Goal: Communication & Community: Answer question/provide support

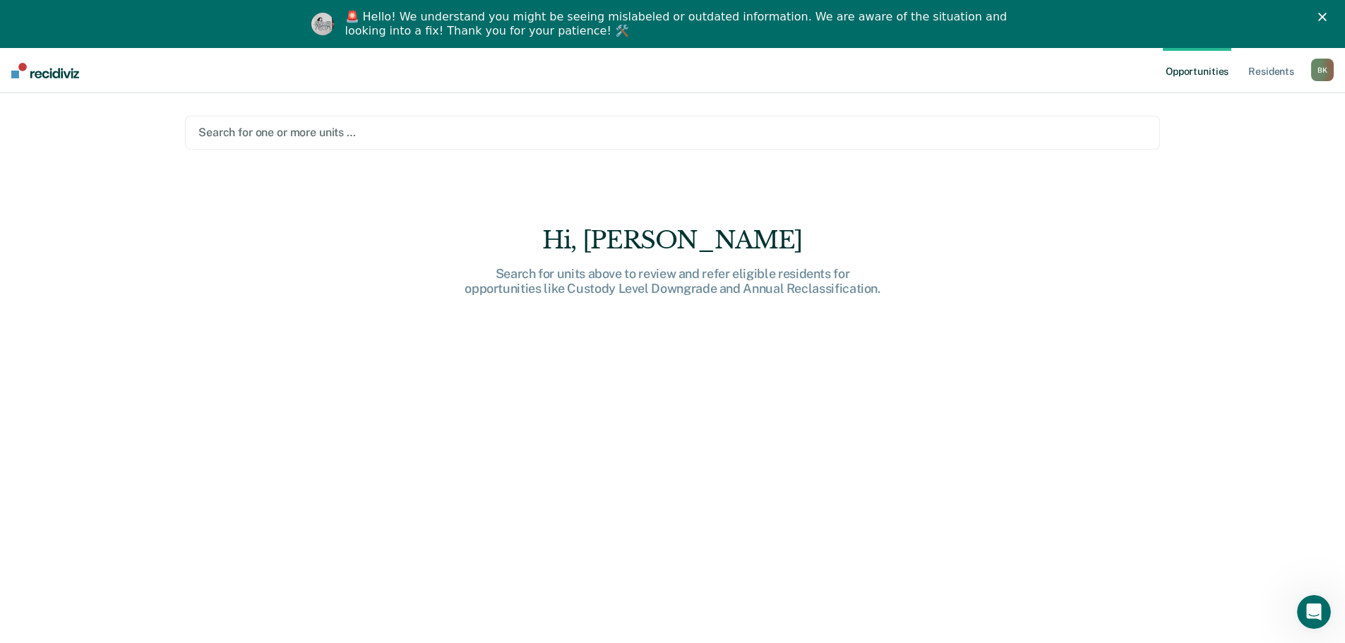
click at [354, 131] on div at bounding box center [672, 132] width 948 height 16
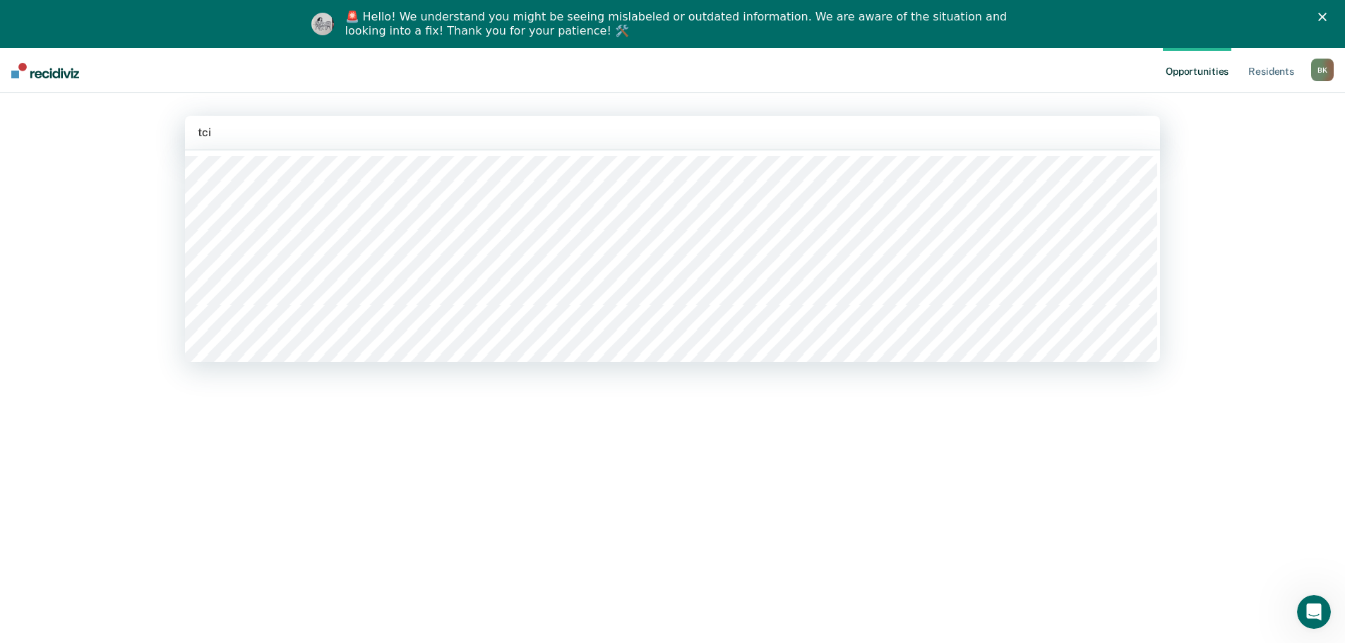
type input "tcix"
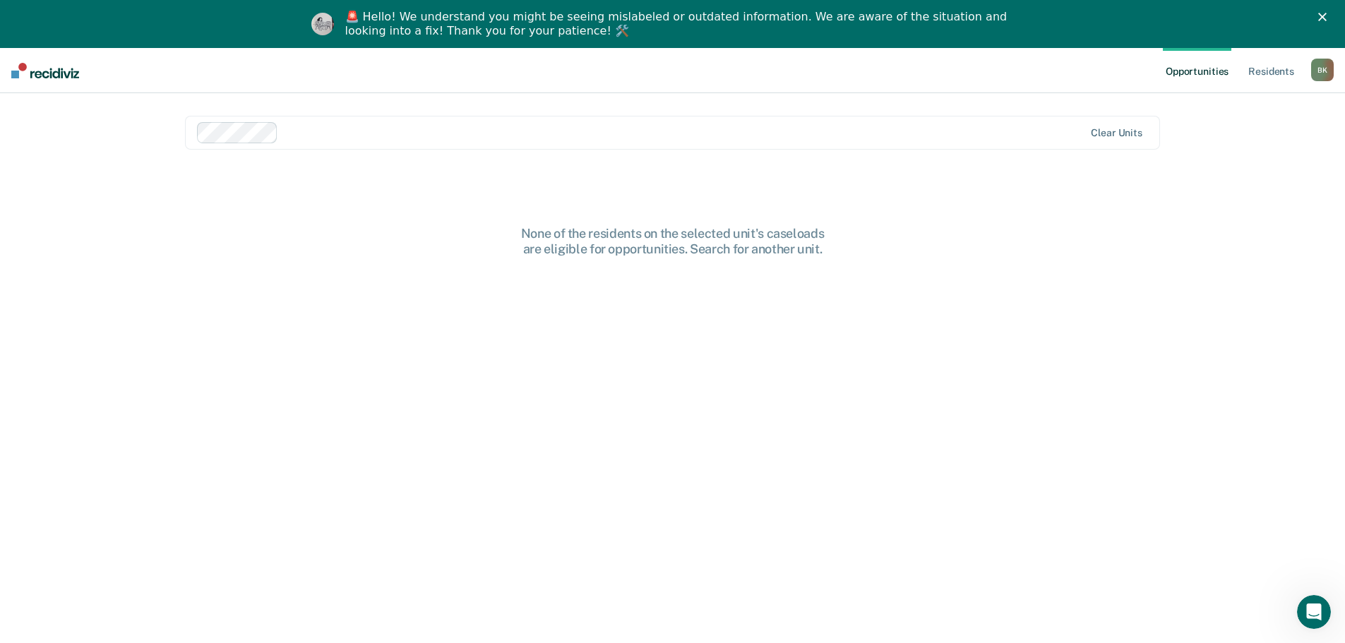
click at [1120, 140] on div "Clear units" at bounding box center [672, 133] width 975 height 34
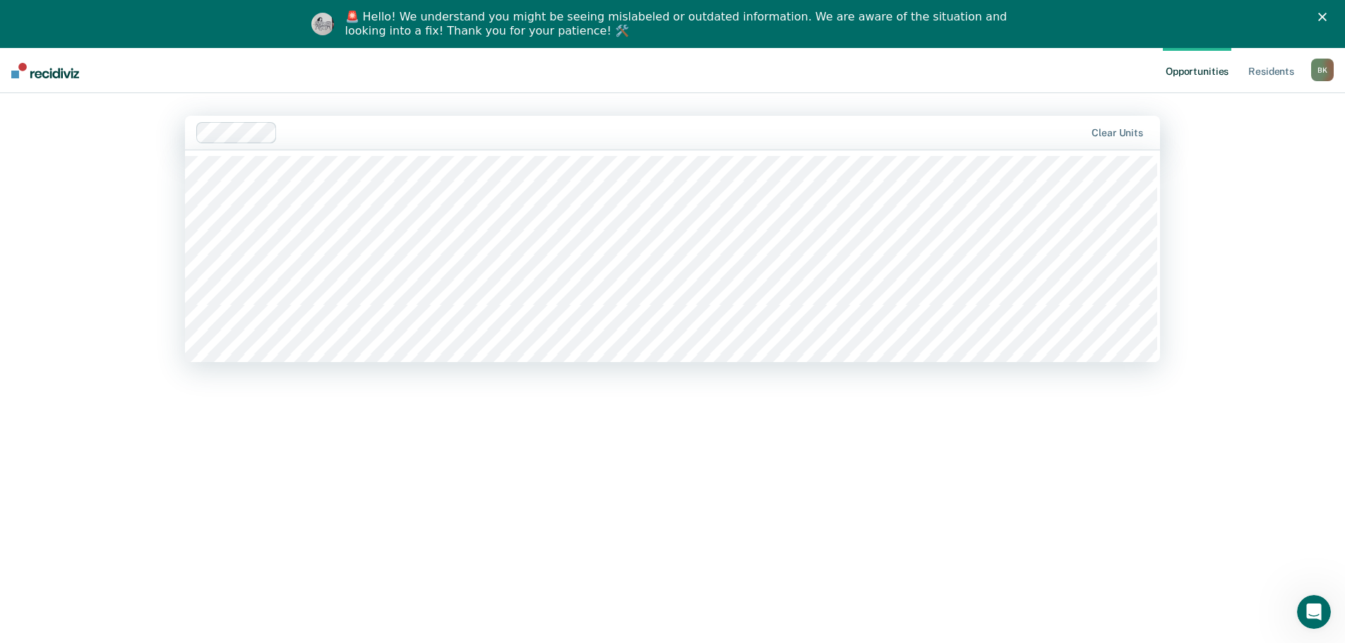
click at [1308, 633] on div "Opportunities Resident s [PERSON_NAME] B K Profile How it works Log Out option …" at bounding box center [672, 369] width 1345 height 643
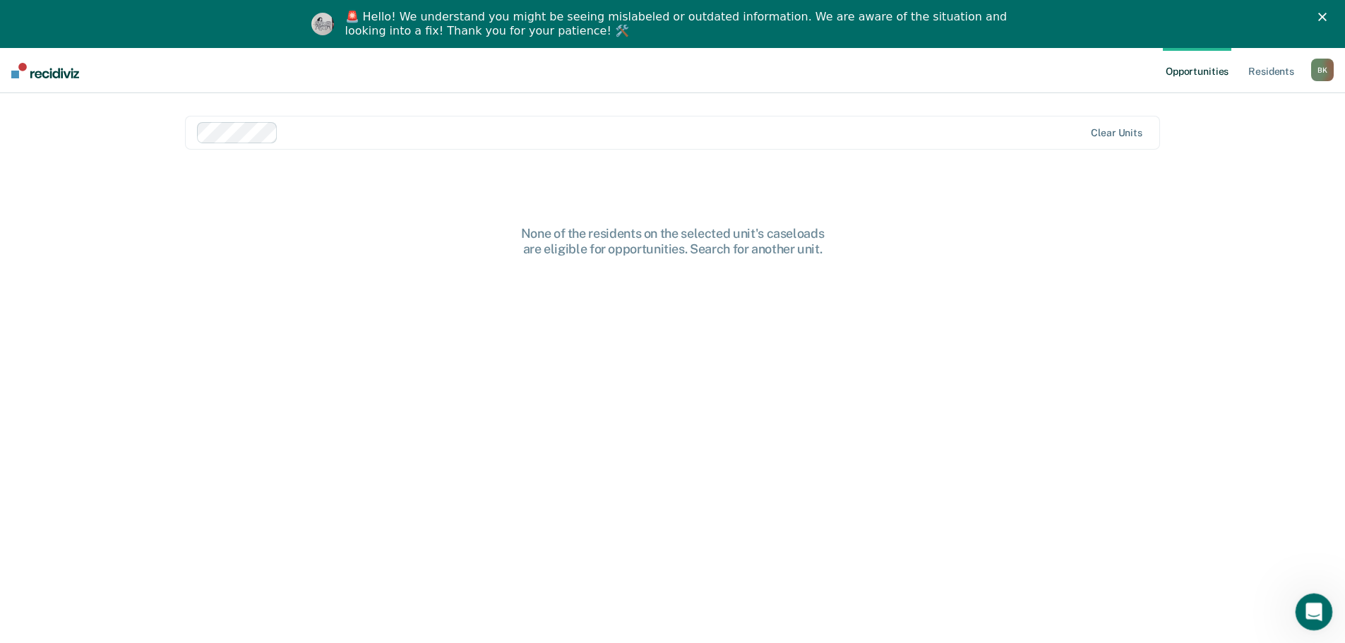
click at [1309, 611] on icon "Open Intercom Messenger" at bounding box center [1311, 610] width 23 height 23
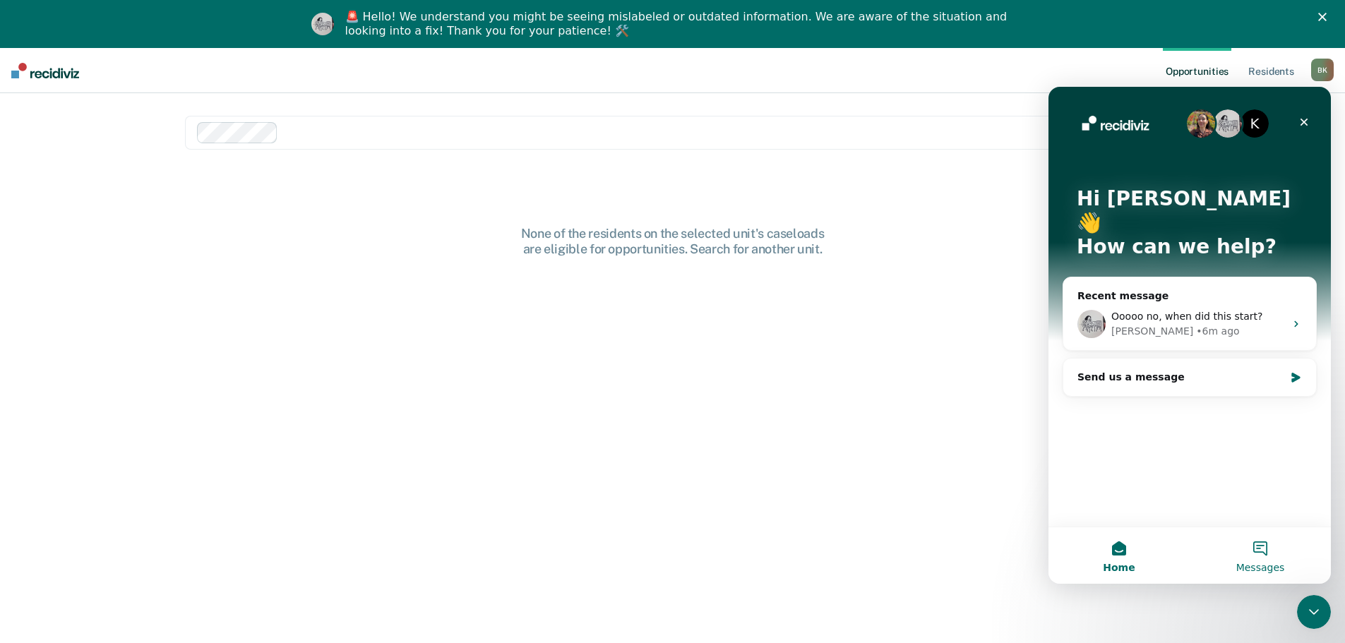
click at [1272, 553] on button "Messages" at bounding box center [1259, 555] width 141 height 56
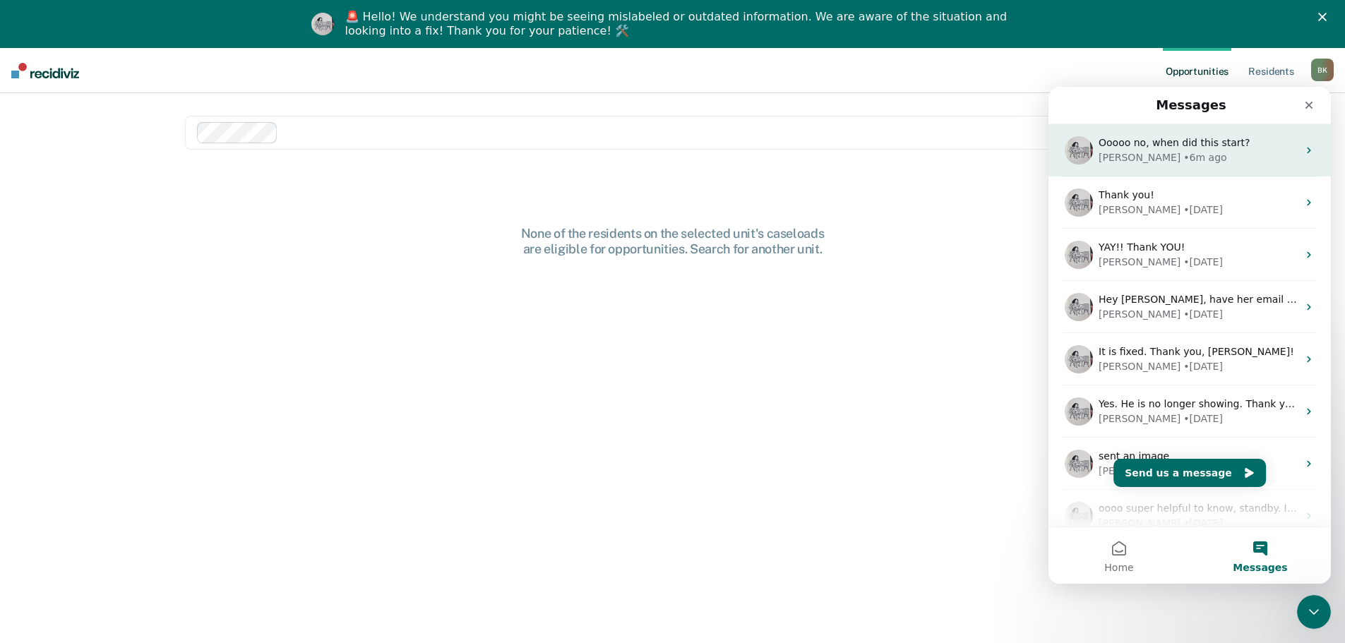
click at [1199, 148] on span "Ooooo no, when did this start?" at bounding box center [1173, 142] width 151 height 11
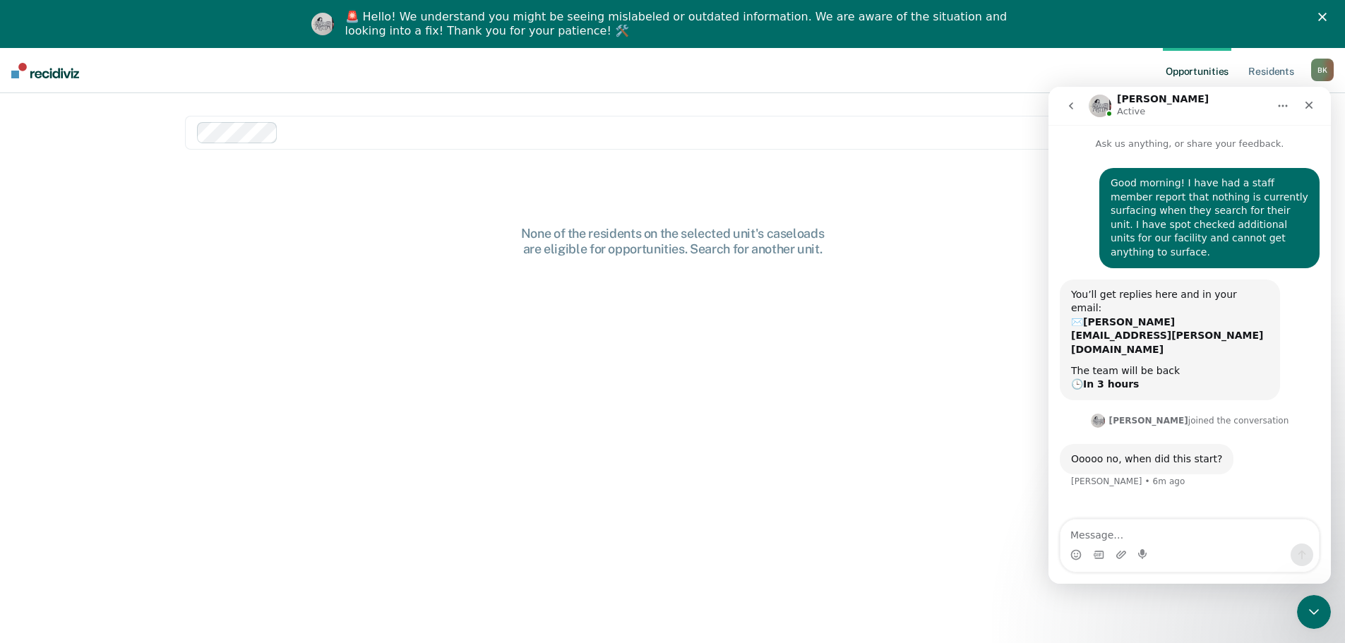
click at [1126, 534] on textarea "Message…" at bounding box center [1189, 532] width 258 height 24
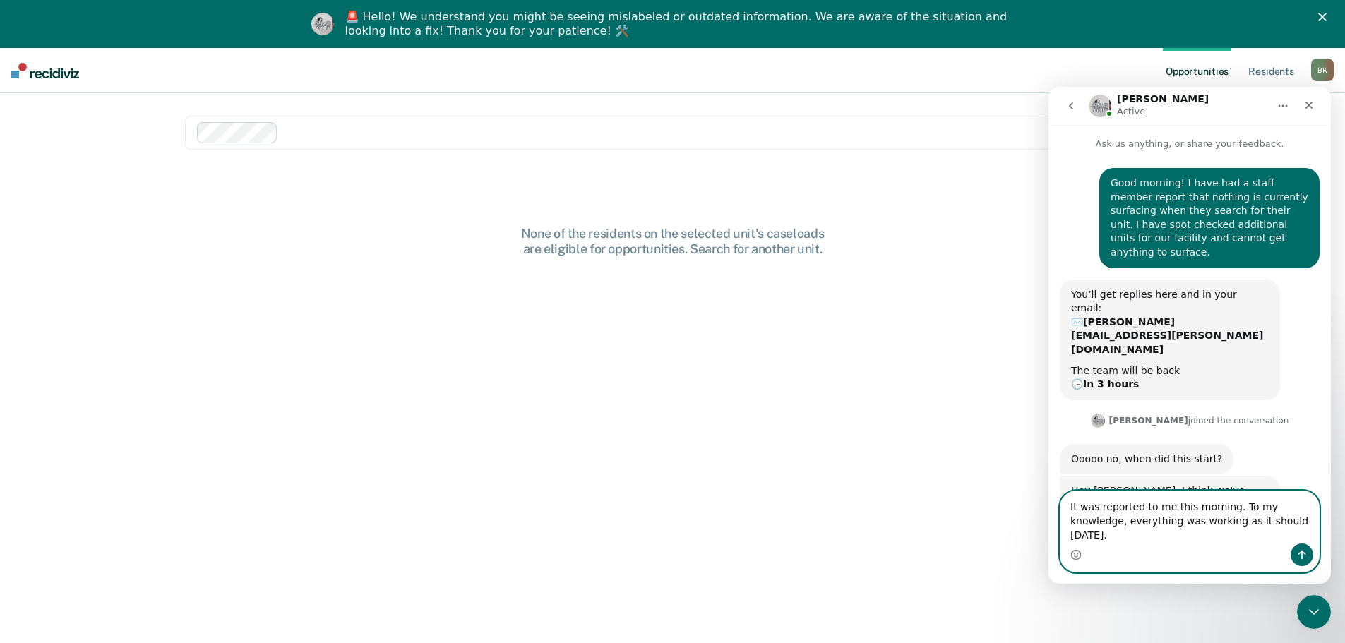
scroll to position [4, 0]
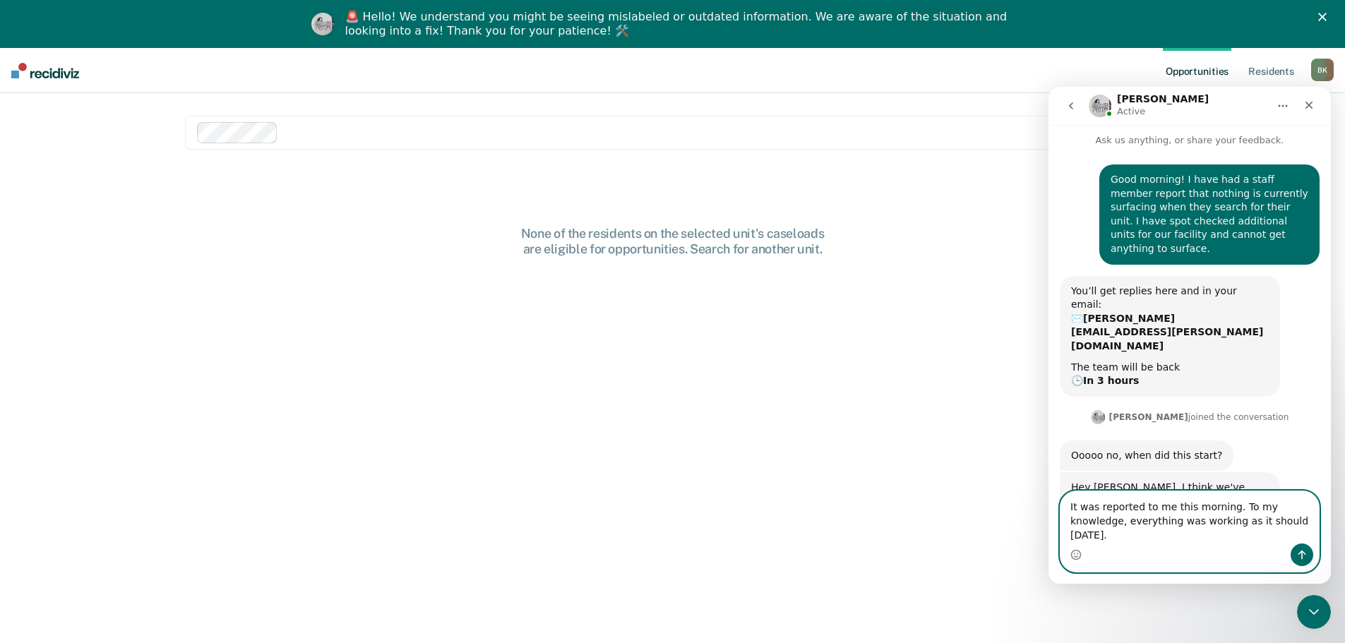
click at [1279, 536] on textarea "It was reported to me this morning. To my knowledge, everything was working as …" at bounding box center [1189, 517] width 258 height 52
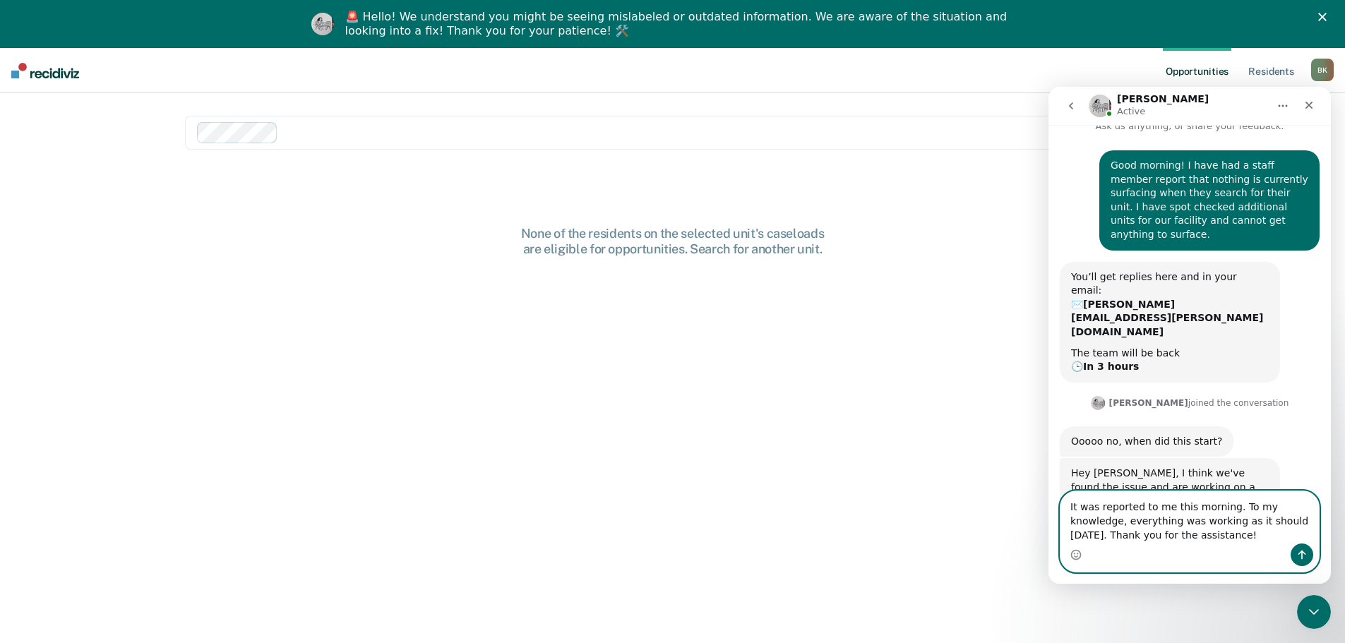
type textarea "It was reported to me this morning. To my knowledge, everything was working as …"
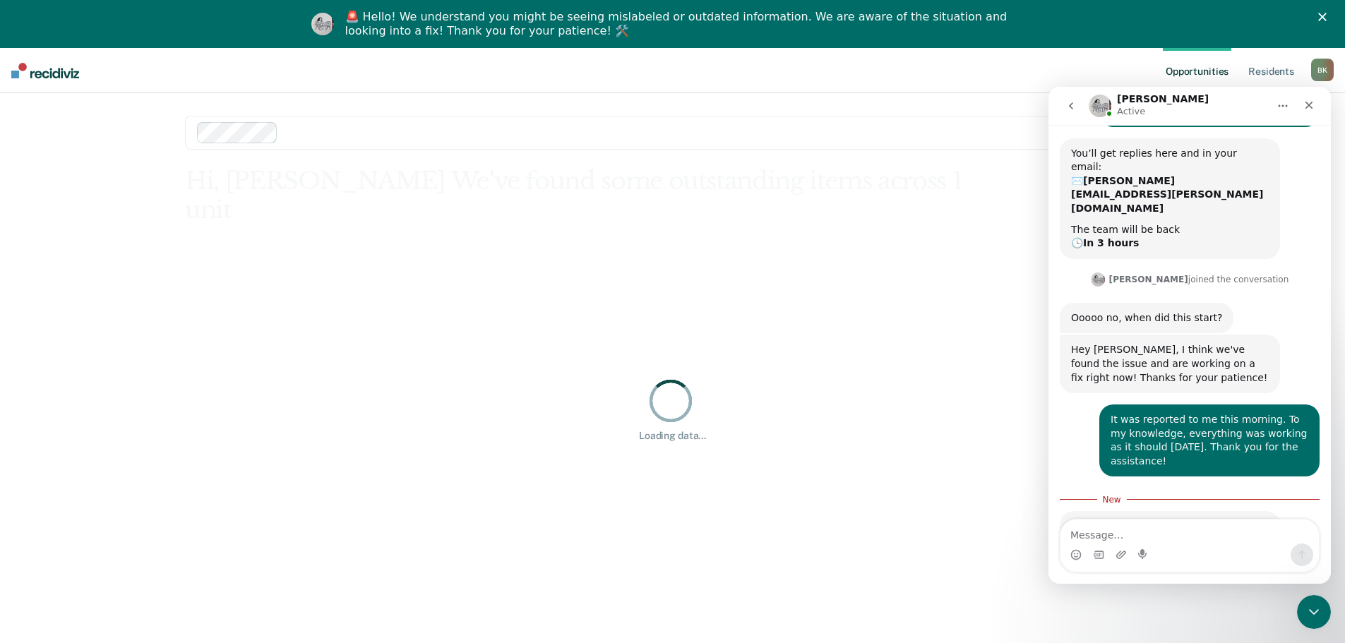
scroll to position [152, 0]
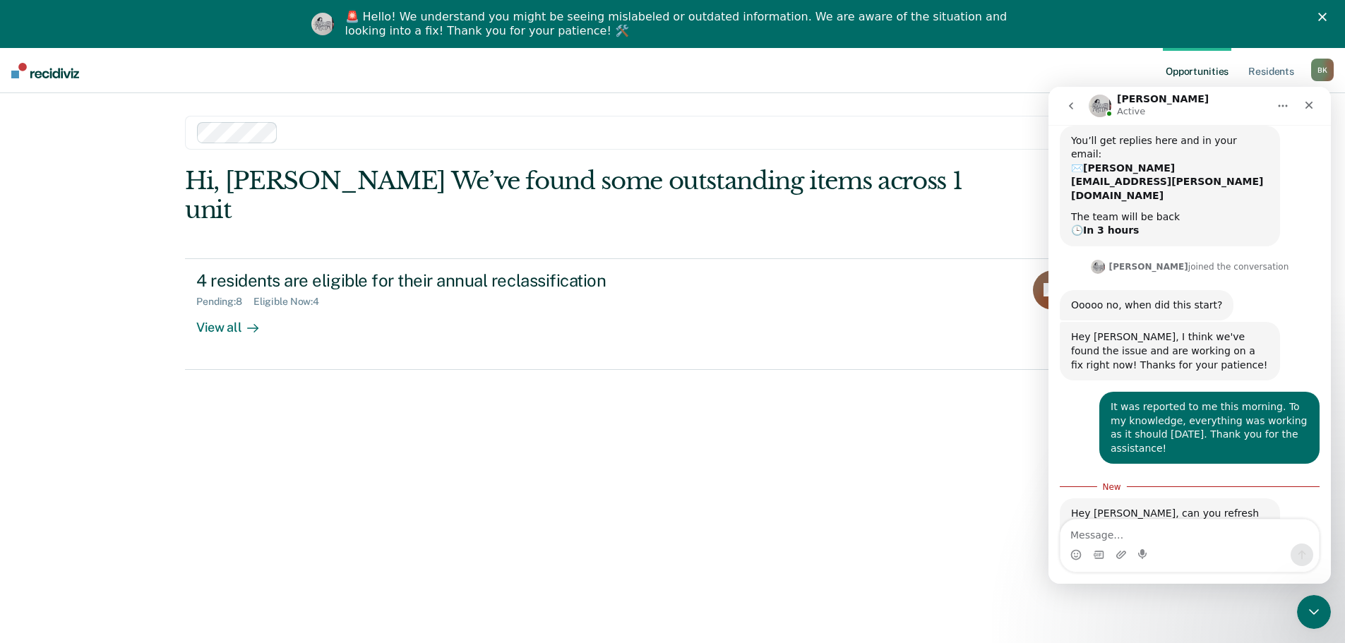
click at [1115, 536] on textarea "Message…" at bounding box center [1189, 532] width 258 height 24
click at [286, 131] on div at bounding box center [684, 132] width 801 height 16
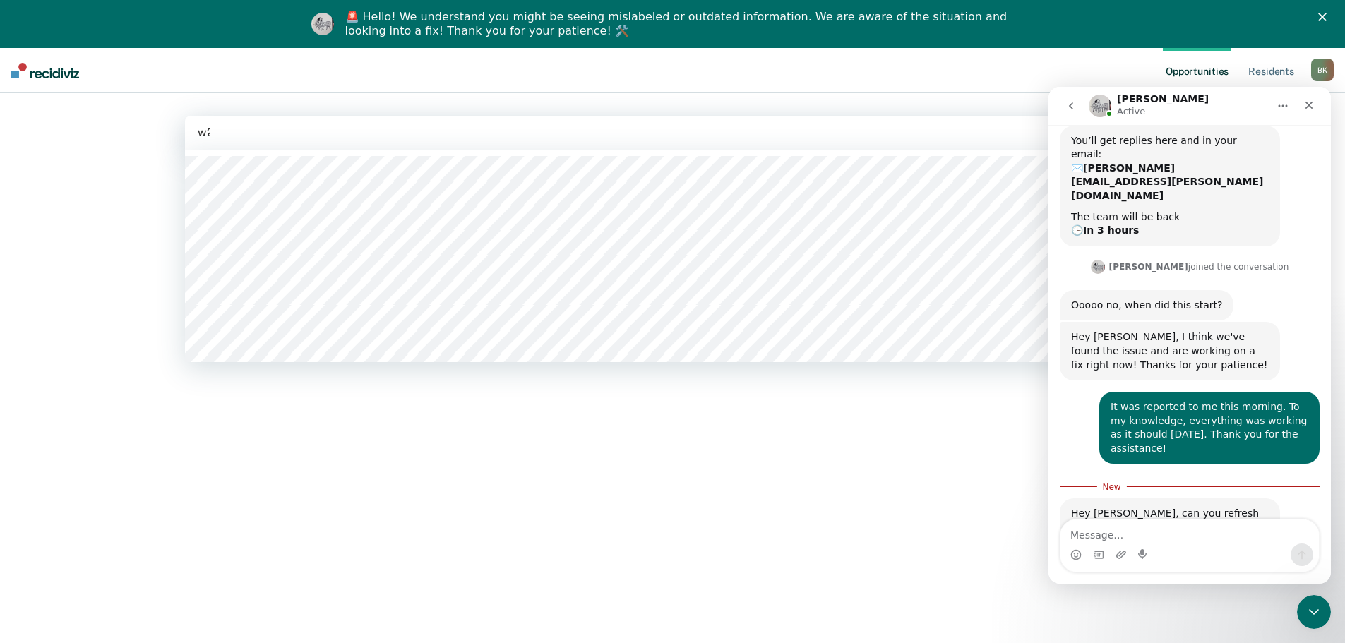
type input "w2a"
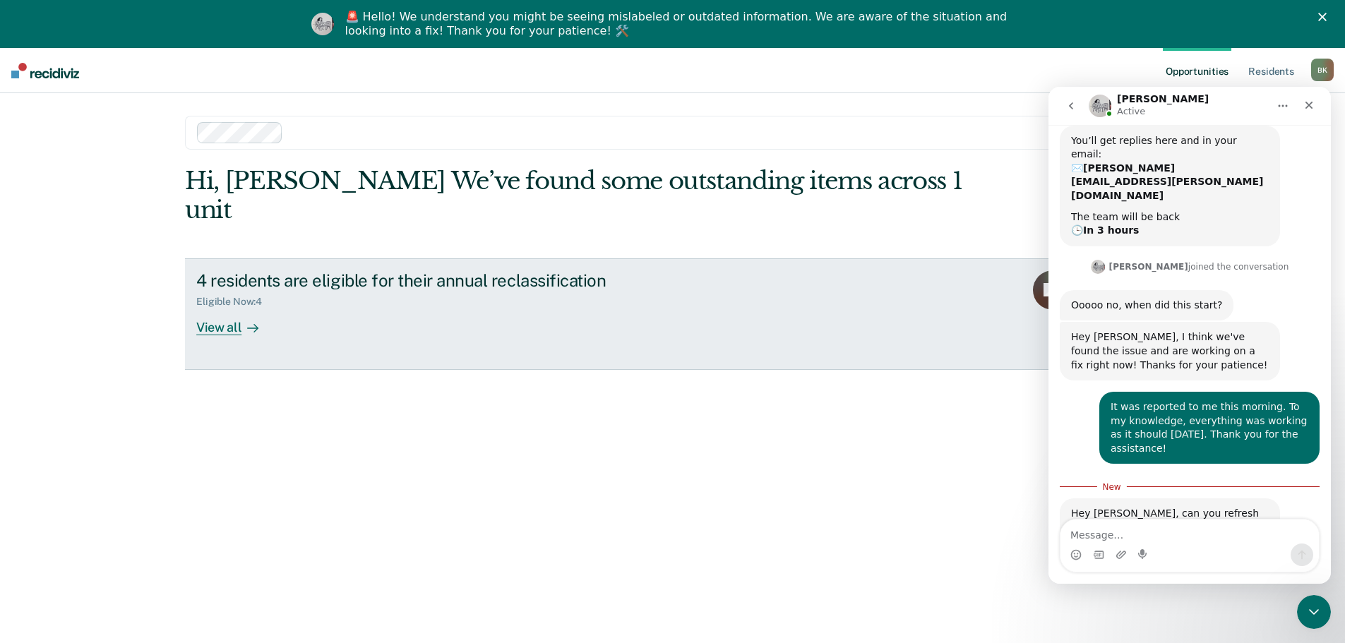
click at [227, 308] on div "View all" at bounding box center [235, 322] width 79 height 28
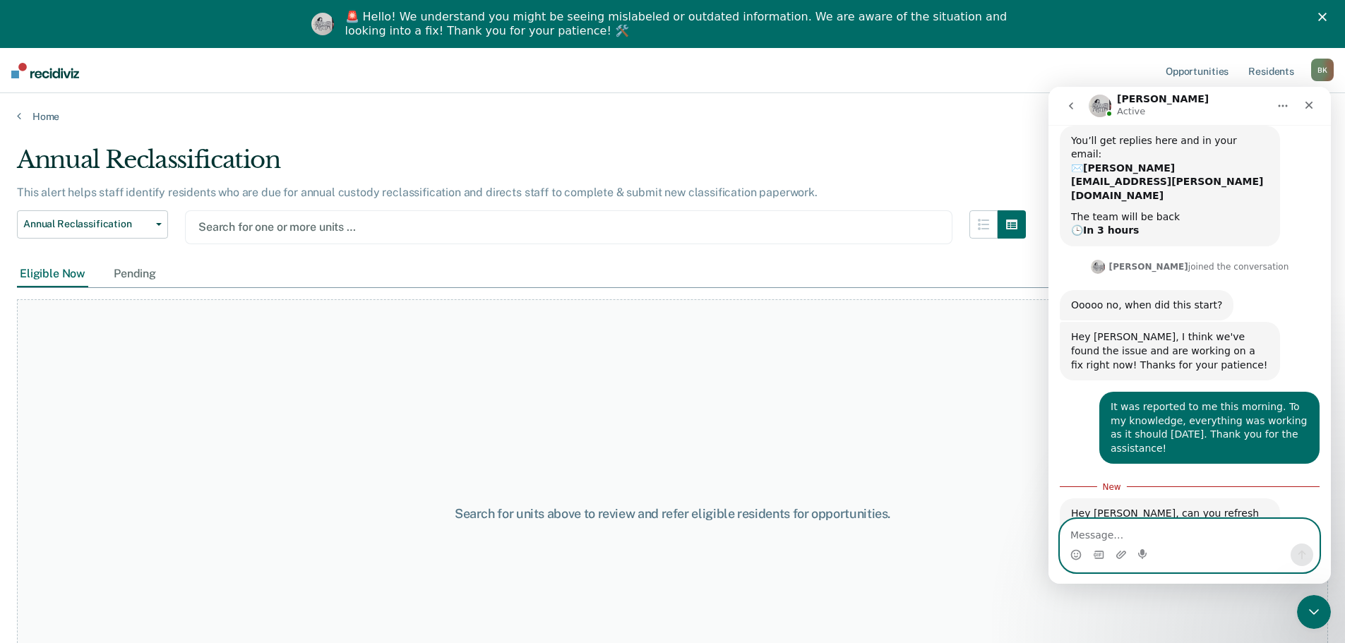
click at [1158, 530] on textarea "Message…" at bounding box center [1189, 532] width 258 height 24
click at [1267, 536] on textarea "I spot checked a couple units and it appears" at bounding box center [1189, 532] width 258 height 24
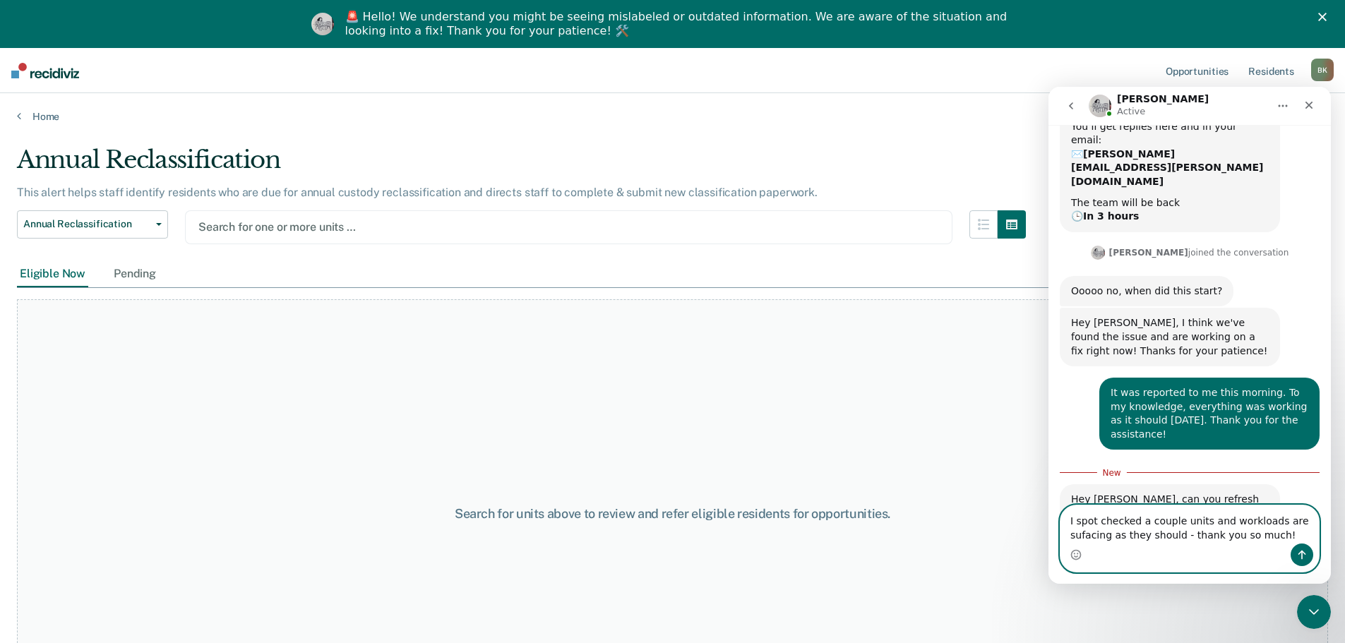
click at [1239, 536] on textarea "I spot checked a couple units and workloads are sufacing as they should - thank…" at bounding box center [1189, 524] width 258 height 38
type textarea "I spot checked a couple units and workloads are surfacing as they should - than…"
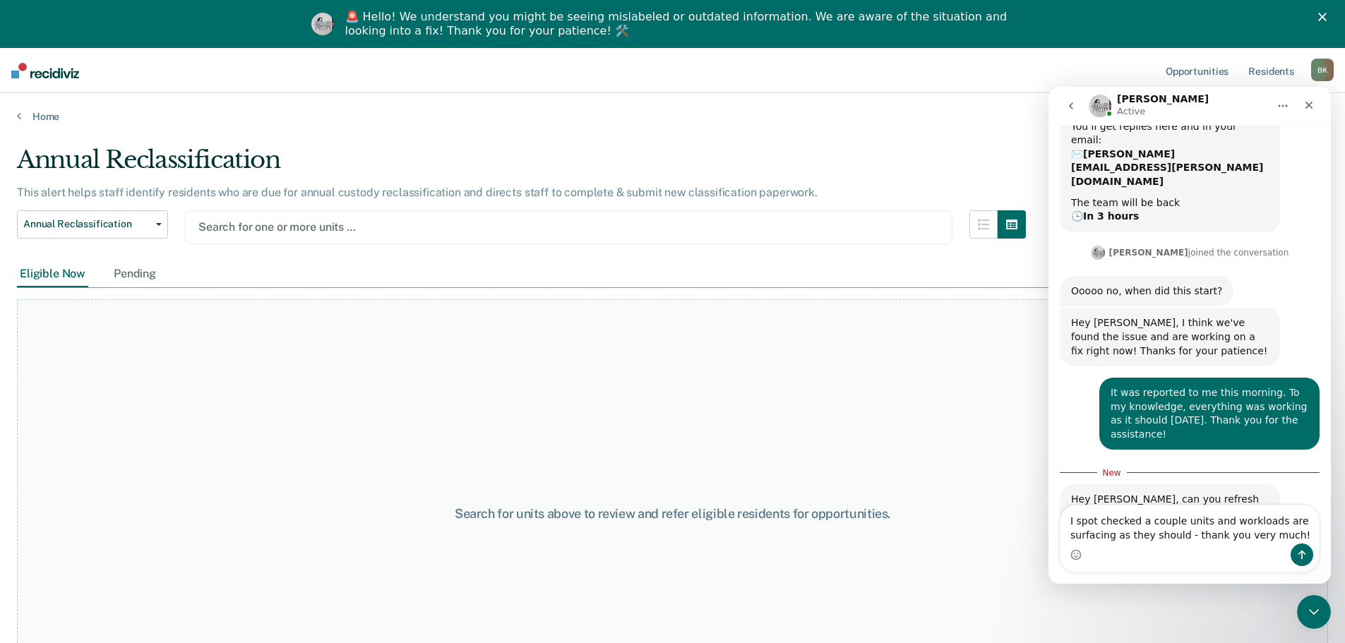
click at [1178, 544] on div "Intercom messenger" at bounding box center [1189, 555] width 258 height 23
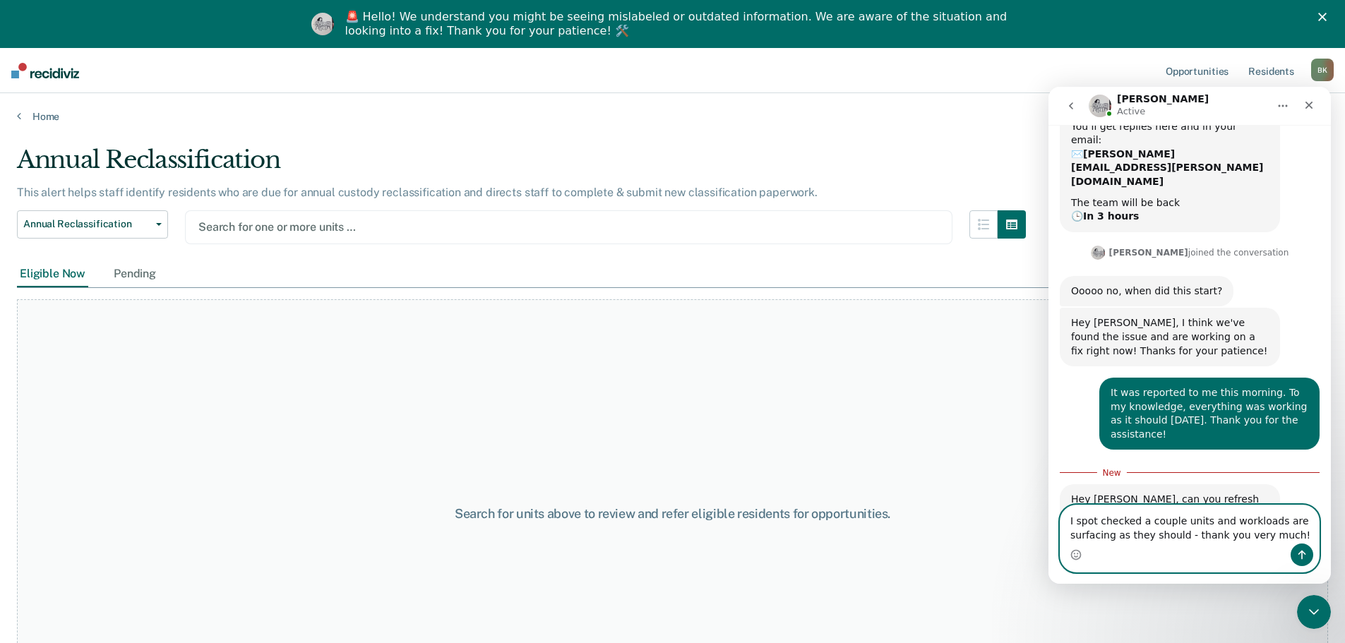
click at [1211, 534] on textarea "I spot checked a couple units and workloads are surfacing as they should - than…" at bounding box center [1189, 524] width 258 height 38
click at [1297, 555] on icon "Send a message…" at bounding box center [1301, 554] width 11 height 11
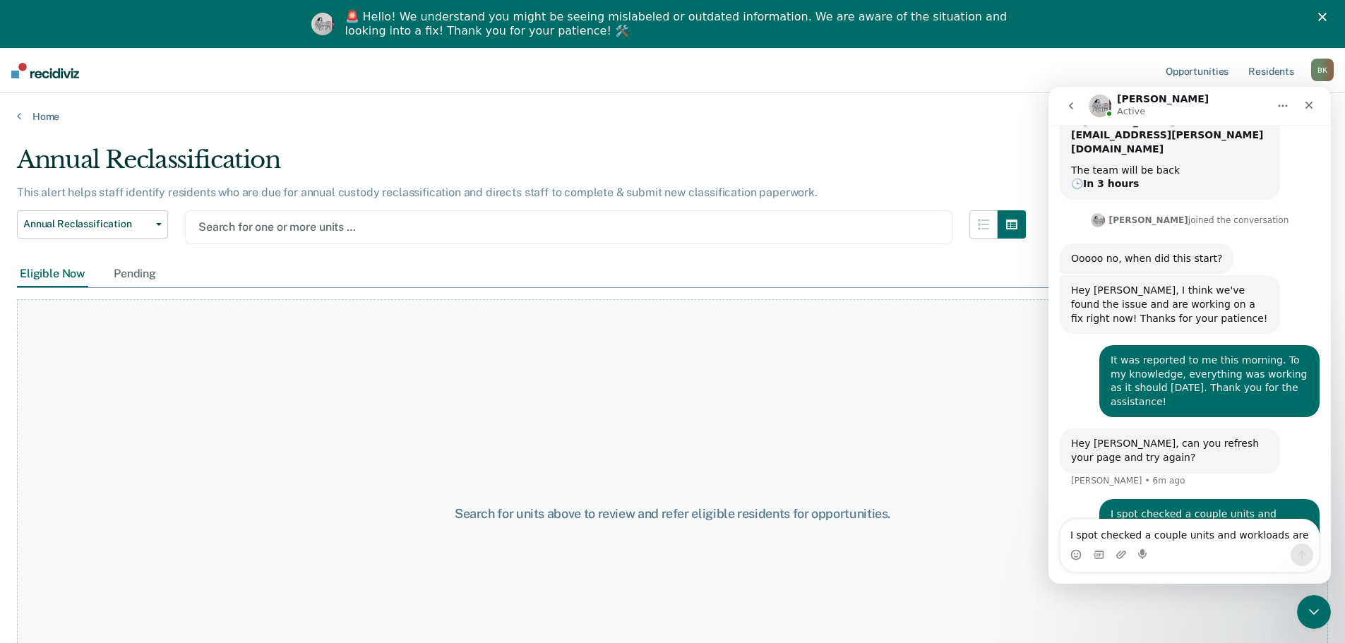
scroll to position [253, 0]
